Goal: Find specific page/section: Find specific page/section

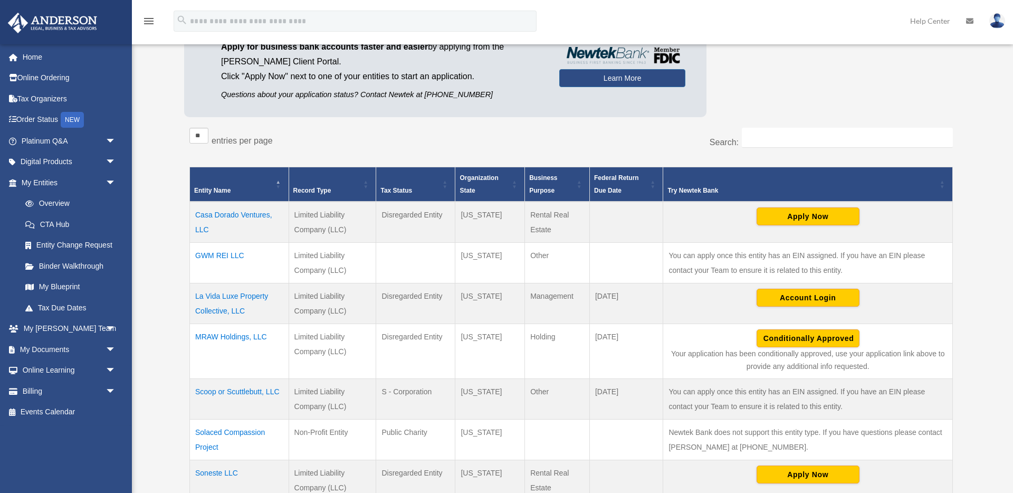
scroll to position [104, 0]
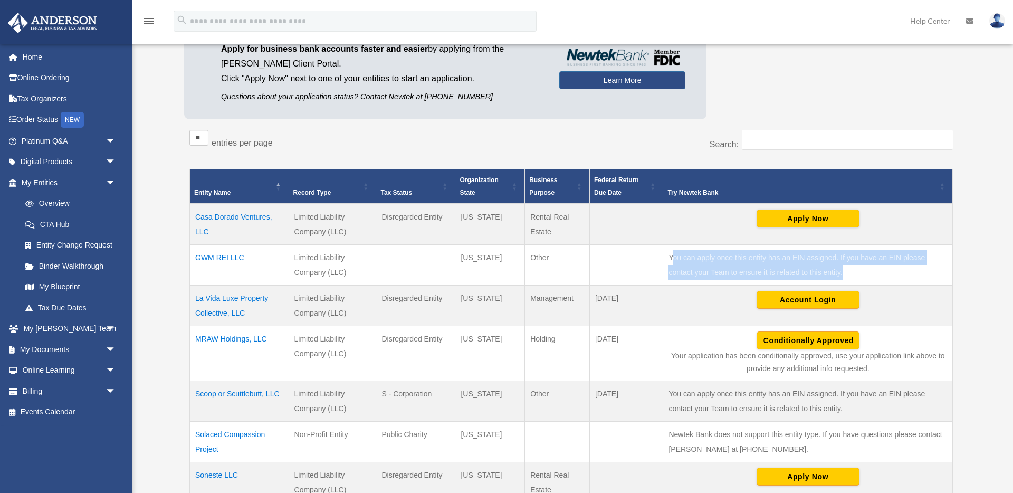
drag, startPoint x: 674, startPoint y: 255, endPoint x: 844, endPoint y: 268, distance: 170.9
click at [844, 268] on td "You can apply once this entity has an EIN assigned. If you have an EIN please c…" at bounding box center [808, 264] width 290 height 41
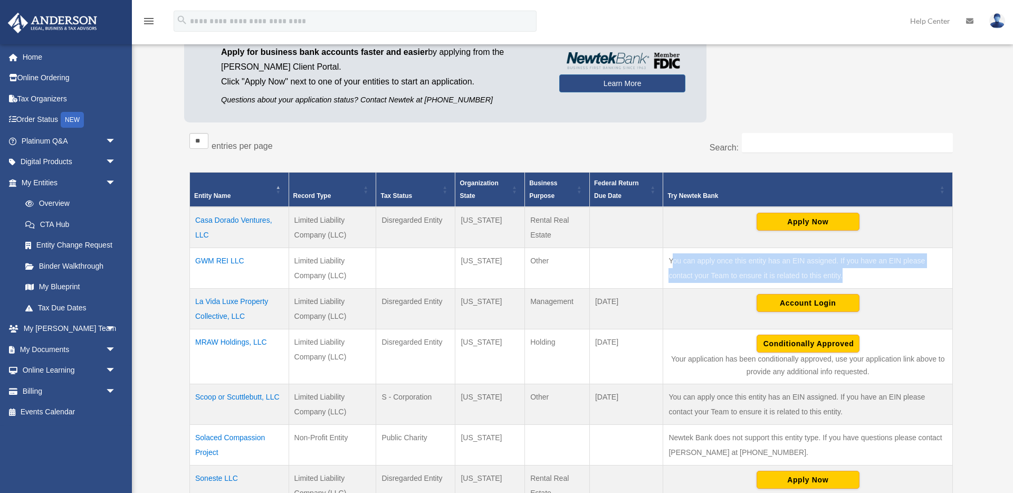
click at [844, 268] on td "You can apply once this entity has an EIN assigned. If you have an EIN please c…" at bounding box center [808, 267] width 290 height 41
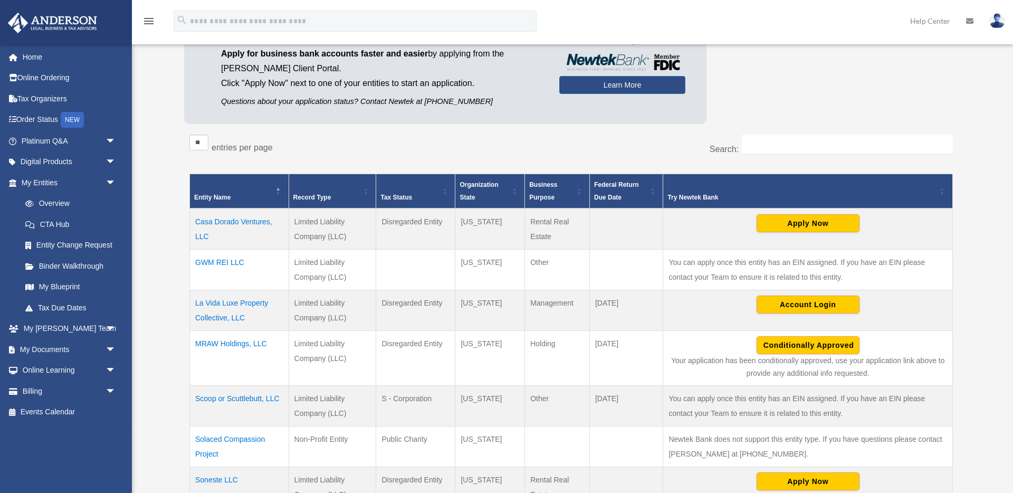
scroll to position [99, 0]
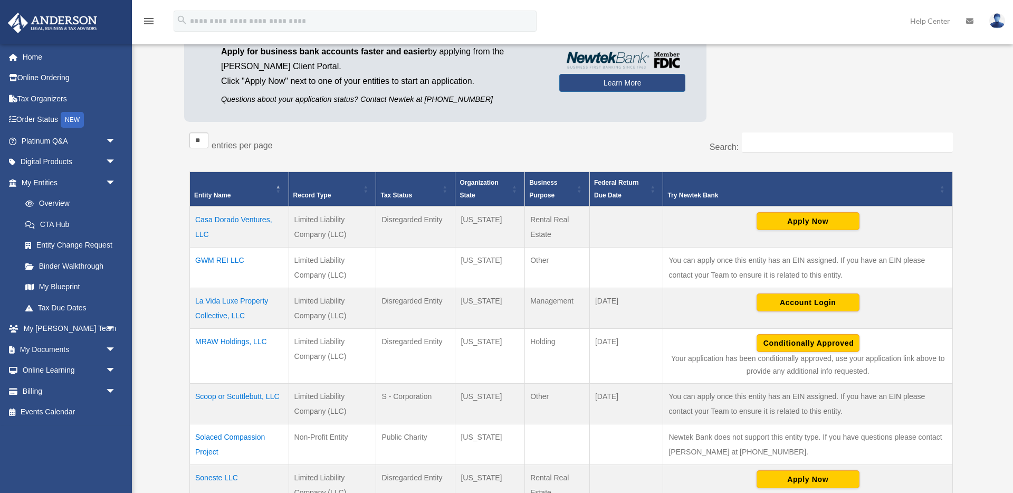
click at [343, 259] on td "Limited Liability Company (LLC)" at bounding box center [332, 267] width 88 height 41
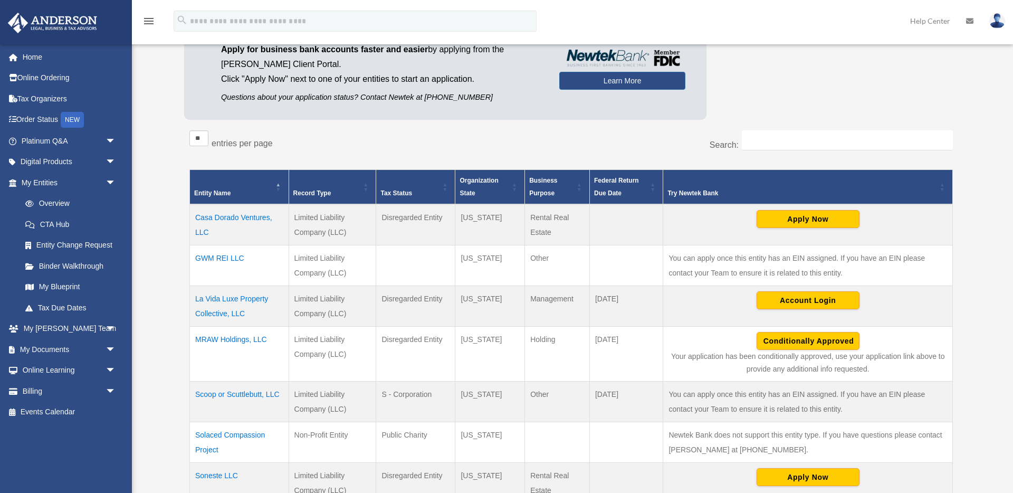
click at [343, 259] on td "Limited Liability Company (LLC)" at bounding box center [332, 265] width 88 height 41
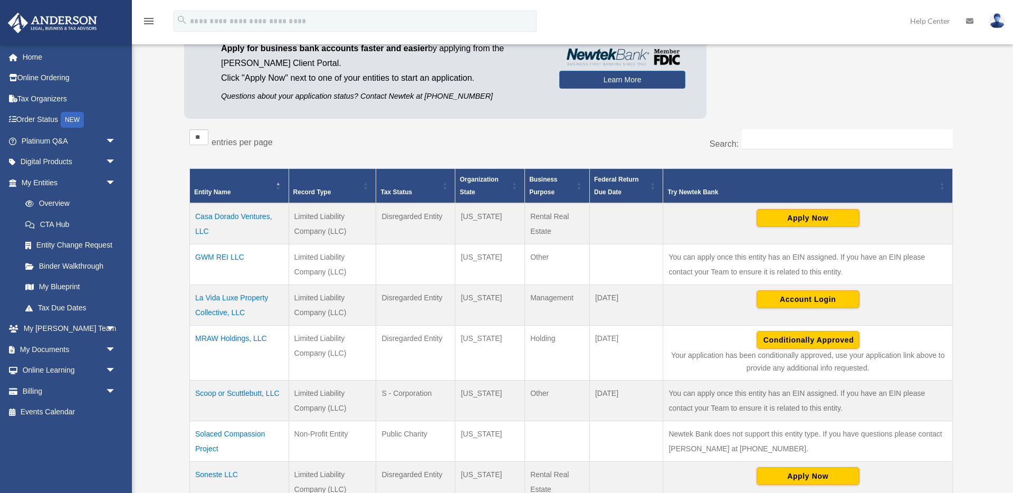
click at [216, 258] on td "GWM REI LLC" at bounding box center [239, 264] width 99 height 41
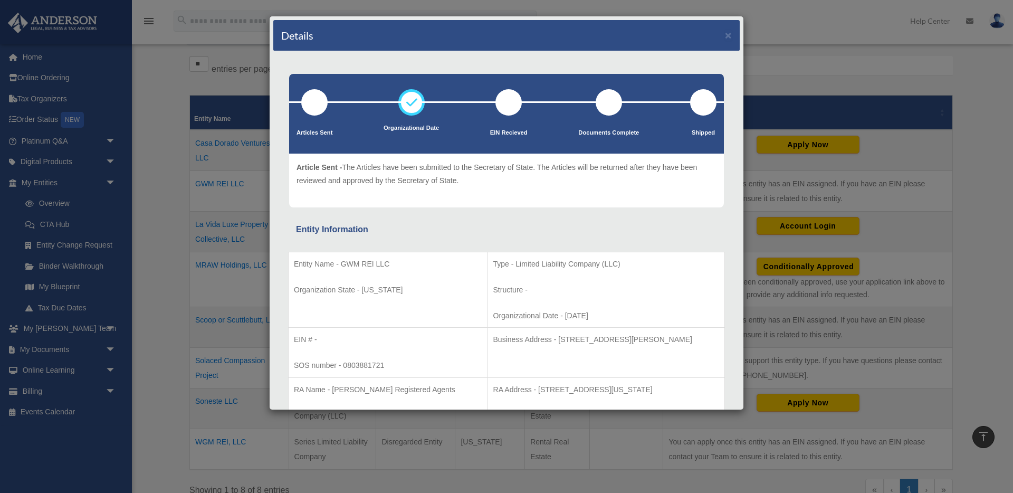
scroll to position [0, 0]
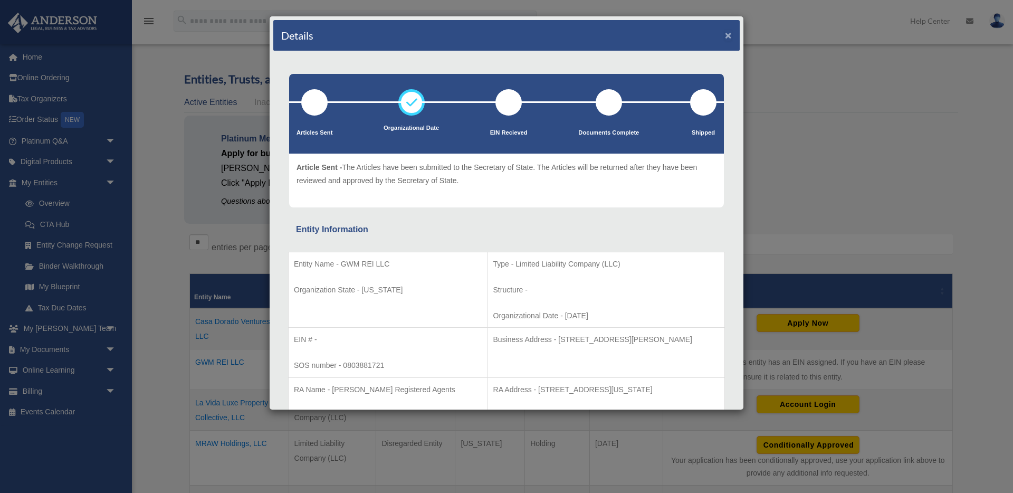
click at [729, 36] on button "×" at bounding box center [728, 35] width 7 height 11
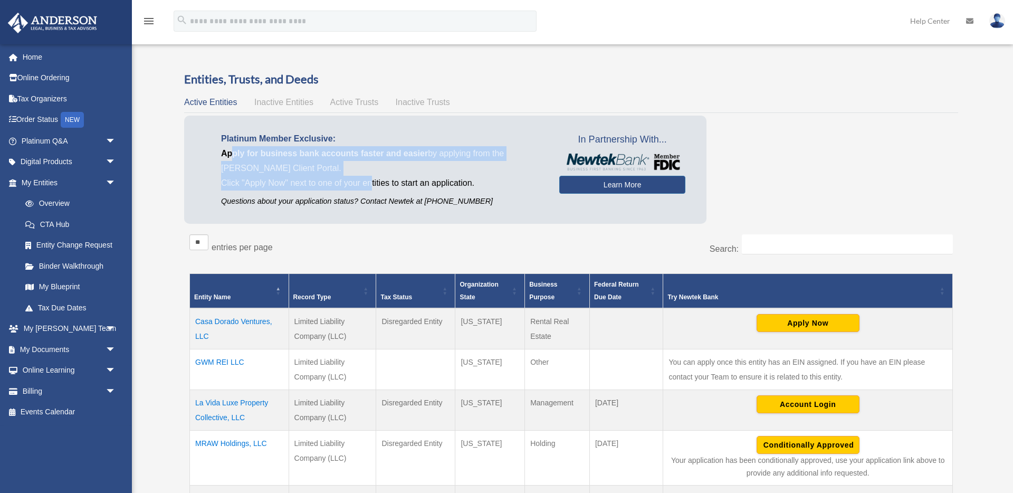
drag, startPoint x: 234, startPoint y: 150, endPoint x: 371, endPoint y: 176, distance: 140.1
click at [371, 176] on div "Platinum Member Exclusive: Apply for business bank accounts faster and easier b…" at bounding box center [382, 169] width 354 height 76
click at [371, 176] on p "Click "Apply Now" next to one of your entities to start an application." at bounding box center [382, 183] width 322 height 15
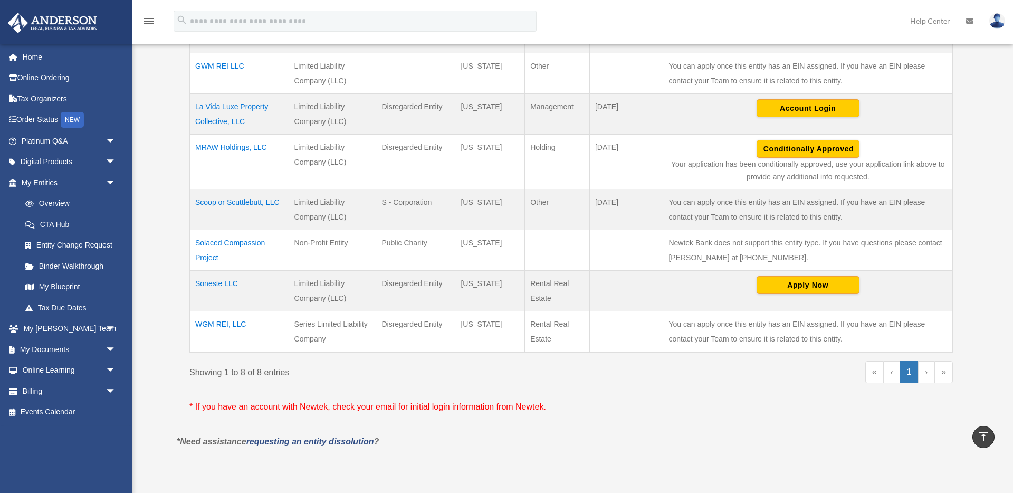
scroll to position [297, 0]
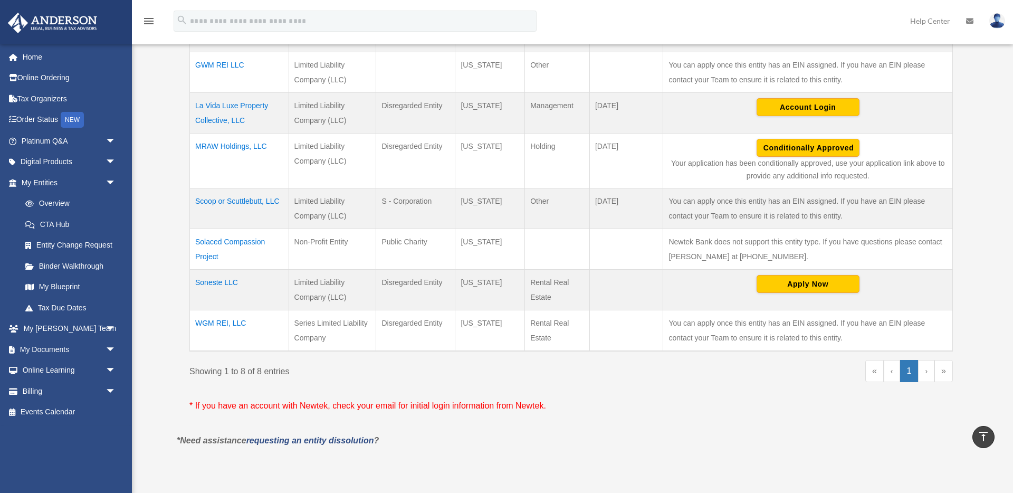
click at [967, 22] on icon at bounding box center [969, 20] width 7 height 7
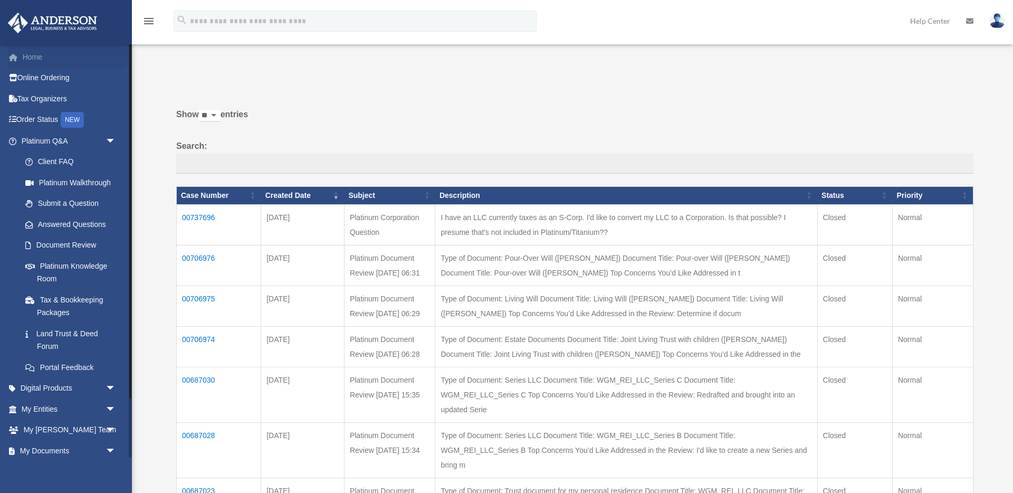
click at [40, 60] on link "Home" at bounding box center [69, 56] width 124 height 21
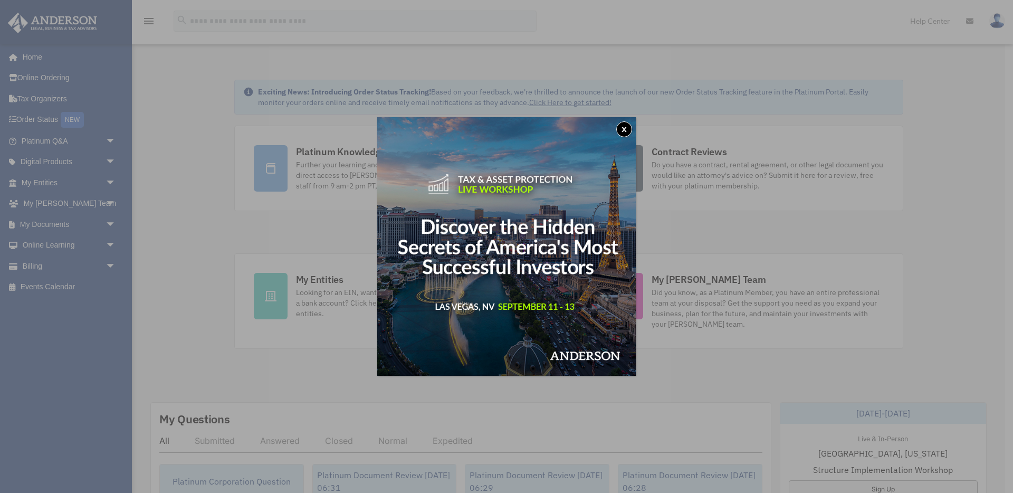
click at [626, 128] on button "x" at bounding box center [624, 129] width 16 height 16
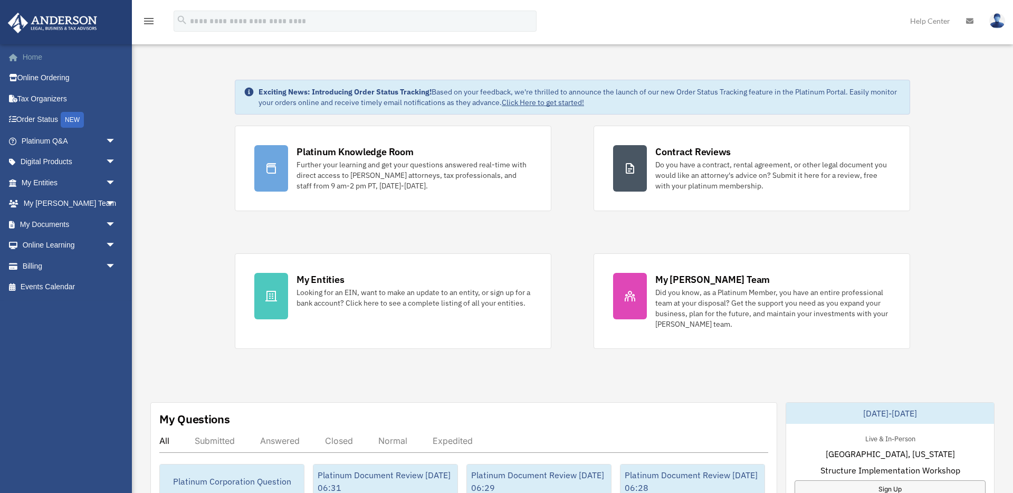
click at [45, 59] on link "Home" at bounding box center [69, 56] width 124 height 21
